Goal: Task Accomplishment & Management: Manage account settings

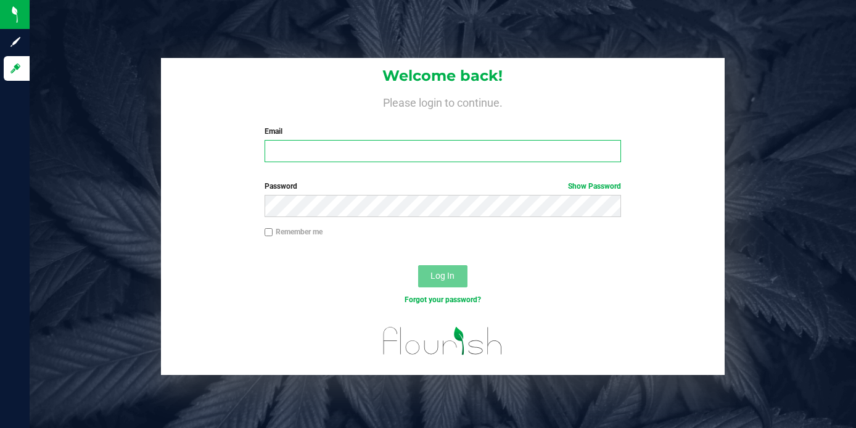
click at [342, 157] on input "Email" at bounding box center [442, 151] width 357 height 22
type input "[PERSON_NAME][EMAIL_ADDRESS][DOMAIN_NAME]"
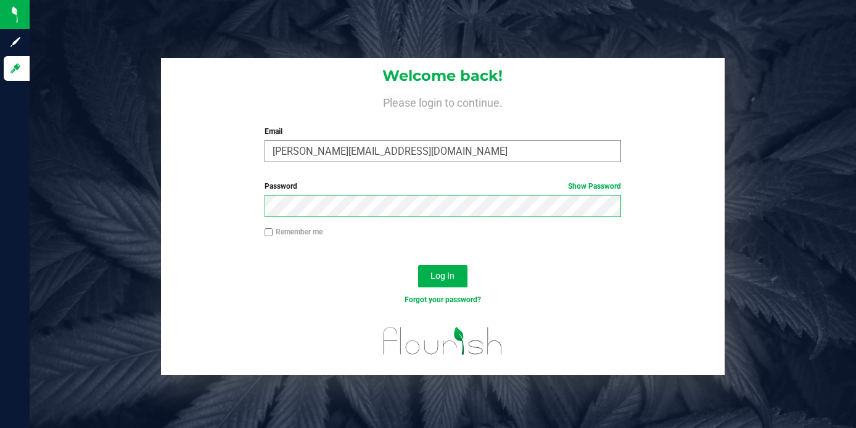
click at [418, 265] on button "Log In" at bounding box center [442, 276] width 49 height 22
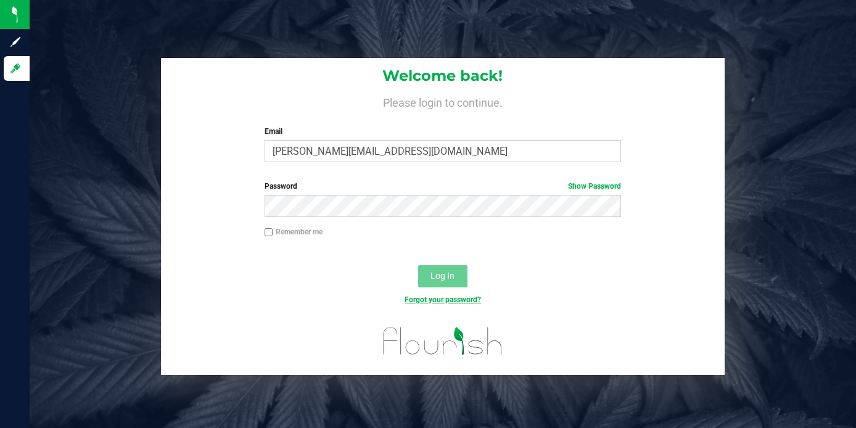
click at [449, 298] on link "Forgot your password?" at bounding box center [442, 299] width 76 height 9
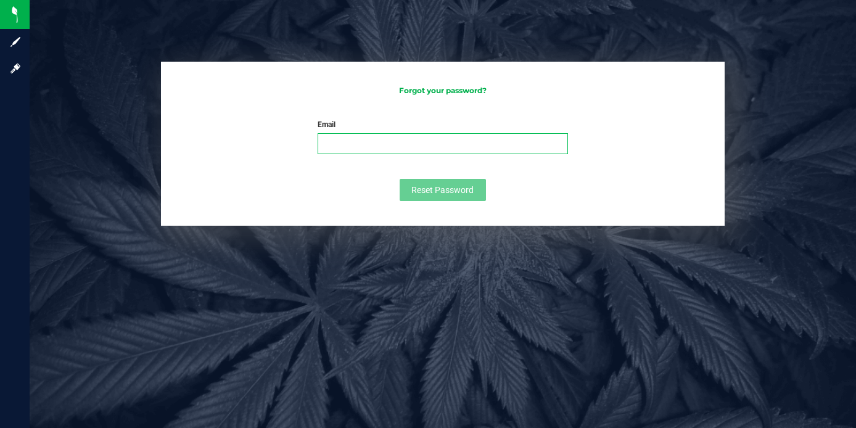
click at [446, 145] on input "Email" at bounding box center [443, 143] width 251 height 21
type input "[PERSON_NAME][EMAIL_ADDRESS][DOMAIN_NAME]"
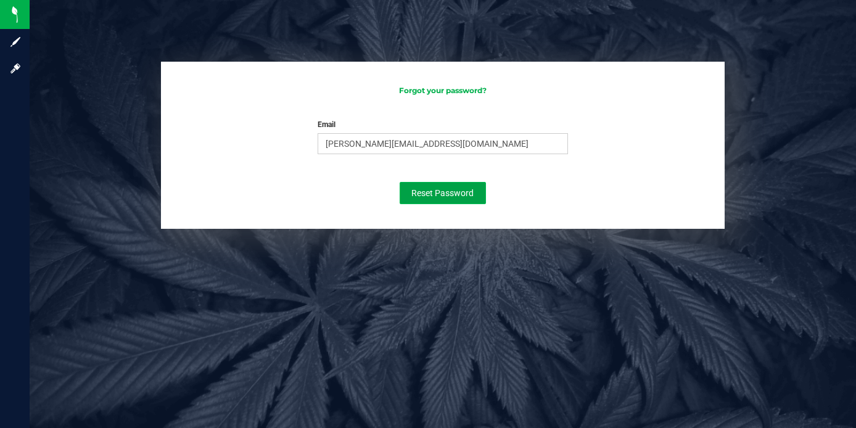
click at [429, 184] on button "Reset Password" at bounding box center [443, 193] width 86 height 22
